Goal: Information Seeking & Learning: Learn about a topic

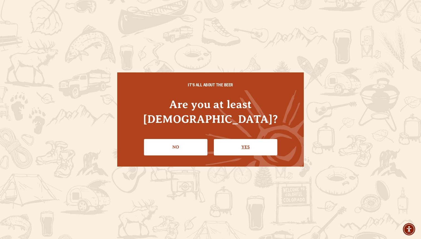
click at [234, 141] on link "Yes" at bounding box center [245, 147] width 63 height 16
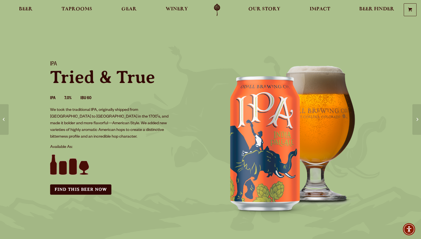
click at [136, 118] on p "We took the traditional IPA, originally shipped from [GEOGRAPHIC_DATA] to [GEOG…" at bounding box center [111, 123] width 123 height 33
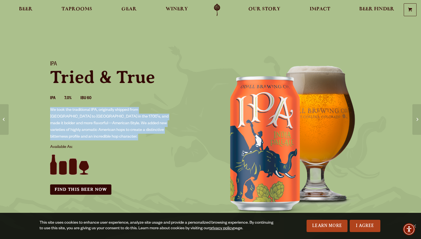
click at [136, 119] on p "We took the traditional IPA, originally shipped from [GEOGRAPHIC_DATA] to [GEOG…" at bounding box center [111, 123] width 123 height 33
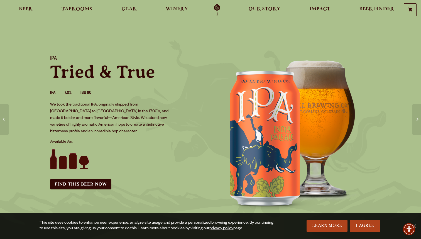
scroll to position [6, 0]
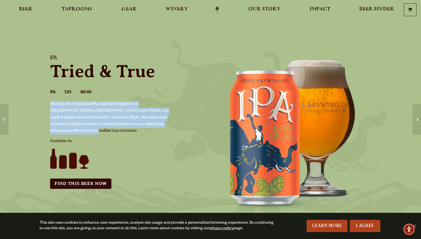
drag, startPoint x: 134, startPoint y: 100, endPoint x: 159, endPoint y: 123, distance: 33.7
click at [158, 123] on div "IPA Tried & True IPA 7.0% IBU 60 We took the traditional IPA, originally shippe…" at bounding box center [126, 121] width 167 height 147
click at [141, 113] on p "We took the traditional IPA, originally shipped from [GEOGRAPHIC_DATA] to [GEOG…" at bounding box center [111, 117] width 123 height 33
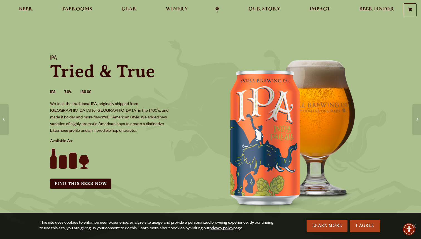
click at [141, 113] on p "We took the traditional IPA, originally shipped from [GEOGRAPHIC_DATA] to [GEOG…" at bounding box center [111, 117] width 123 height 33
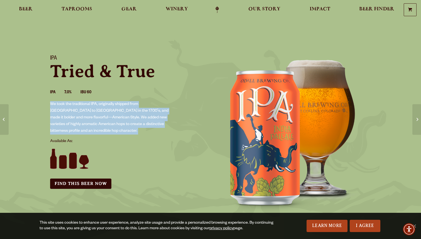
click at [141, 113] on p "We took the traditional IPA, originally shipped from [GEOGRAPHIC_DATA] to [GEOG…" at bounding box center [111, 117] width 123 height 33
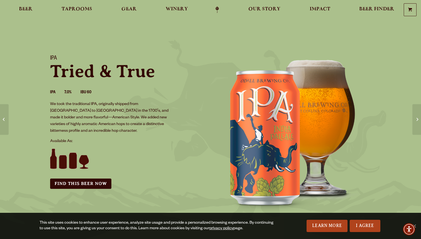
click at [141, 113] on p "We took the traditional IPA, originally shipped from [GEOGRAPHIC_DATA] to [GEOG…" at bounding box center [111, 117] width 123 height 33
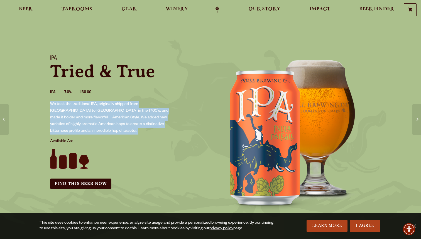
click at [141, 113] on p "We took the traditional IPA, originally shipped from [GEOGRAPHIC_DATA] to [GEOG…" at bounding box center [111, 117] width 123 height 33
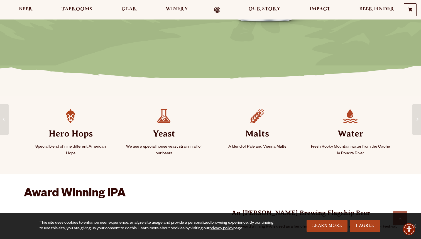
scroll to position [217, 0]
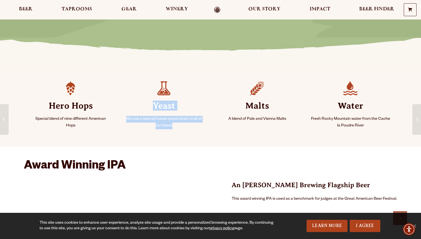
drag, startPoint x: 208, startPoint y: 136, endPoint x: 227, endPoint y: 152, distance: 25.4
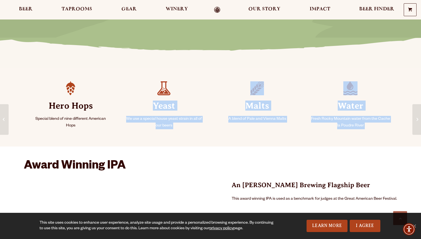
click at [209, 85] on li "Yeast We use a special house yeast strain in all of our beers" at bounding box center [163, 107] width 93 height 65
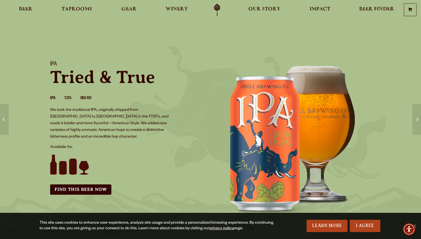
scroll to position [0, 0]
